Goal: Transaction & Acquisition: Subscribe to service/newsletter

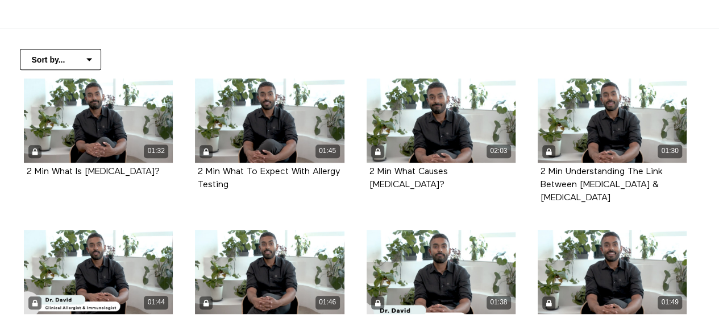
scroll to position [214, 0]
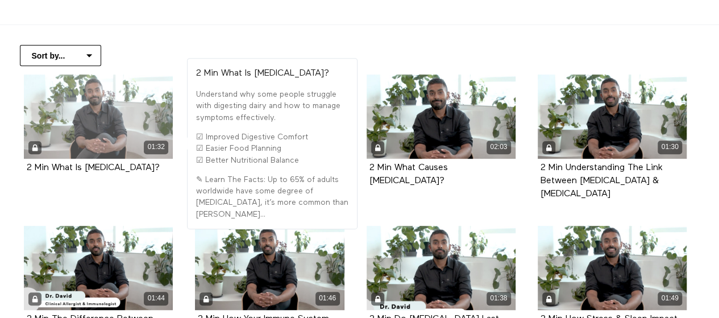
click at [31, 146] on div "01:32" at bounding box center [98, 146] width 149 height 13
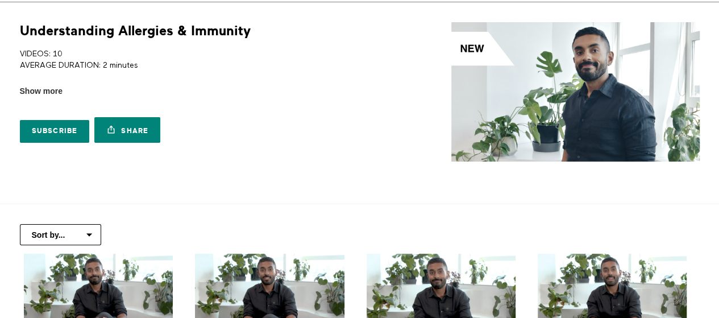
scroll to position [34, 0]
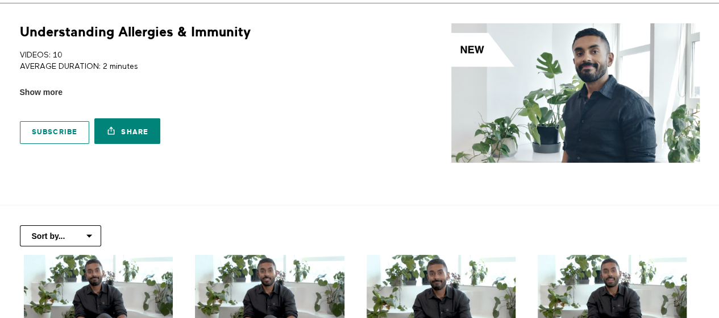
click at [48, 134] on link "Subscribe" at bounding box center [55, 132] width 70 height 23
